Goal: Book appointment/travel/reservation

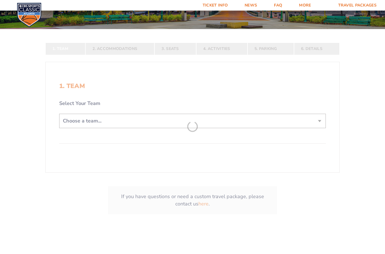
scroll to position [105, 0]
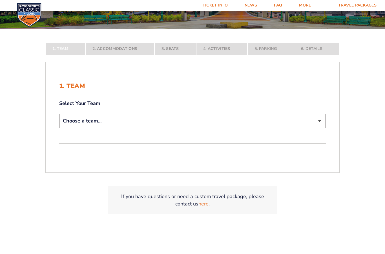
click at [72, 127] on select "Choose a team... [US_STATE] Wildcats [US_STATE] State Buckeyes [US_STATE] Tar H…" at bounding box center [192, 121] width 267 height 14
select select "12956"
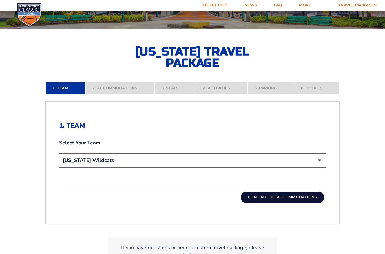
scroll to position [115, 0]
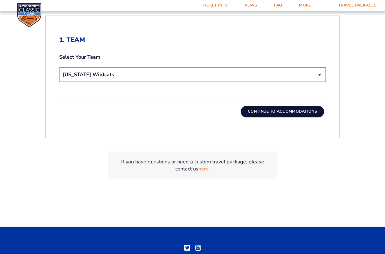
click at [300, 117] on button "Continue To Accommodations" at bounding box center [282, 111] width 83 height 11
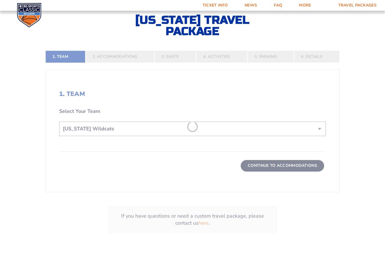
scroll to position [130, 0]
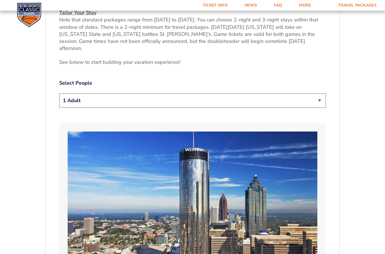
click at [75, 104] on select "1 Adult 2 Adults 3 Adults 4 Adults 2 Adults + 1 Child 2 Adults + 2 Children 2 A…" at bounding box center [192, 101] width 267 height 14
select select "2 Adults"
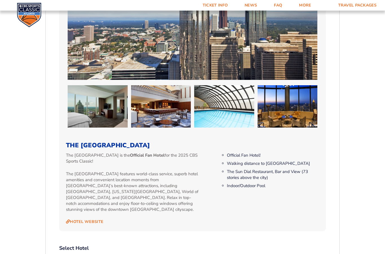
click at [30, 153] on form "[US_STATE] [US_STATE] Travel Package [US_STATE][GEOGRAPHIC_DATA] [US_STATE] Sta…" at bounding box center [192, 120] width 385 height 1206
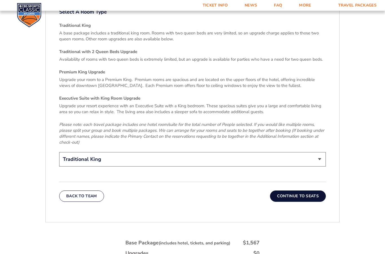
scroll to position [894, 0]
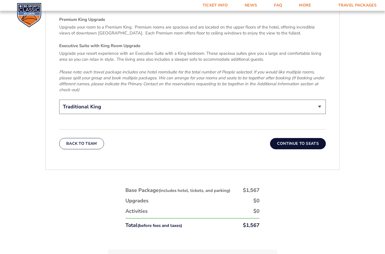
click at [307, 138] on button "Continue To Seats" at bounding box center [298, 143] width 56 height 11
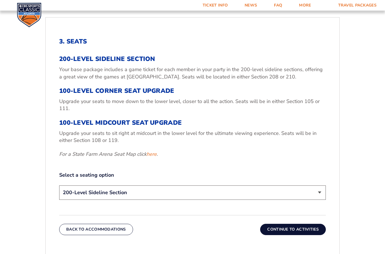
scroll to position [219, 0]
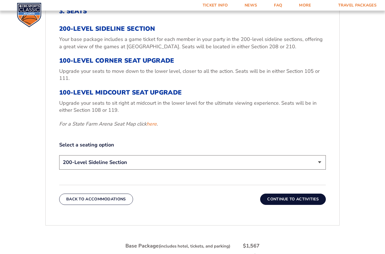
click at [316, 170] on select "200-Level Sideline Section 100-Level Corner Seat Upgrade (+$120 per person) 100…" at bounding box center [192, 162] width 267 height 14
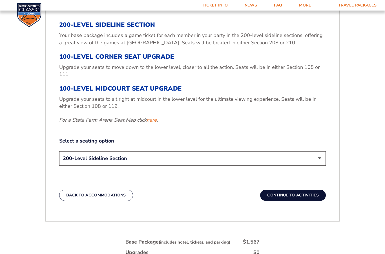
scroll to position [223, 0]
click at [279, 165] on select "200-Level Sideline Section 100-Level Corner Seat Upgrade (+$120 per person) 100…" at bounding box center [192, 158] width 267 height 14
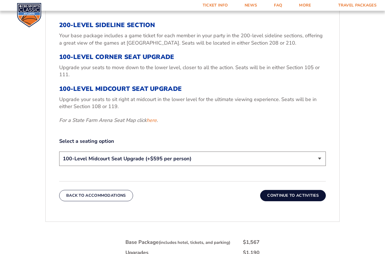
click at [290, 166] on select "200-Level Sideline Section 100-Level Corner Seat Upgrade (+$120 per person) 100…" at bounding box center [192, 158] width 267 height 14
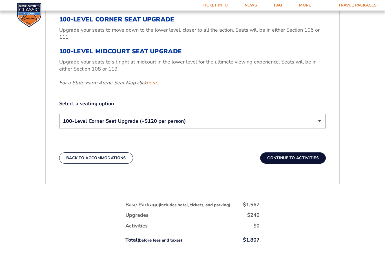
scroll to position [298, 0]
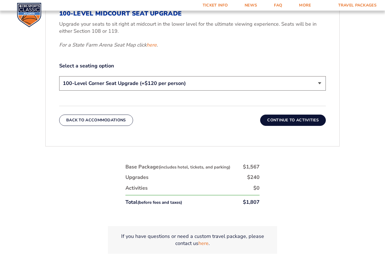
click at [299, 91] on select "200-Level Sideline Section 100-Level Corner Seat Upgrade (+$120 per person) 100…" at bounding box center [192, 83] width 267 height 14
click at [302, 90] on select "200-Level Sideline Section 100-Level Corner Seat Upgrade (+$120 per person) 100…" at bounding box center [192, 83] width 267 height 14
select select "100-Level Corner Seat Upgrade"
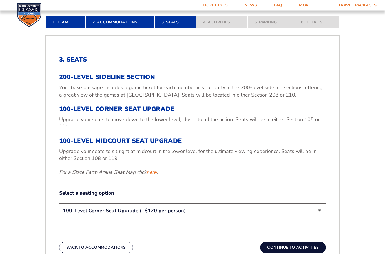
scroll to position [171, 0]
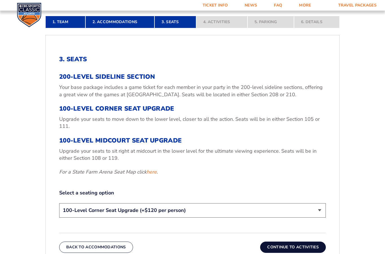
click at [151, 176] on link "here" at bounding box center [152, 172] width 10 height 7
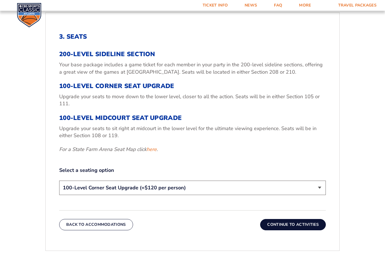
scroll to position [194, 0]
